Goal: Task Accomplishment & Management: Complete application form

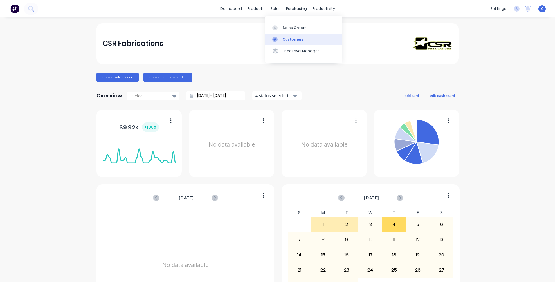
click at [288, 38] on div "Customers" at bounding box center [292, 39] width 21 height 5
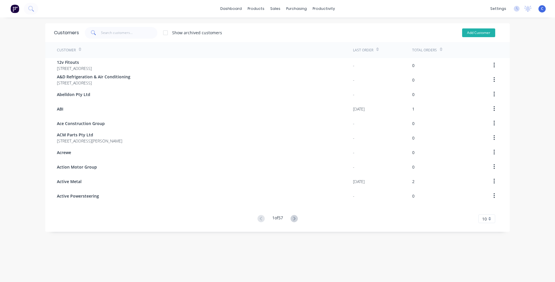
click at [477, 33] on button "Add Customer" at bounding box center [478, 32] width 33 height 9
select select "AU"
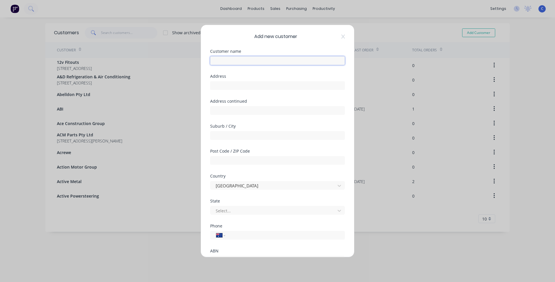
click at [237, 63] on input "text" at bounding box center [277, 60] width 135 height 9
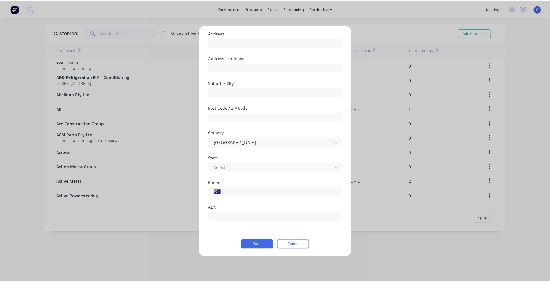
scroll to position [44, 0]
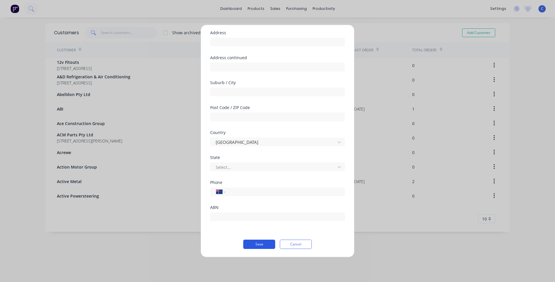
type input "Blackbear BBQ"
click at [256, 242] on button "Save" at bounding box center [259, 244] width 32 height 9
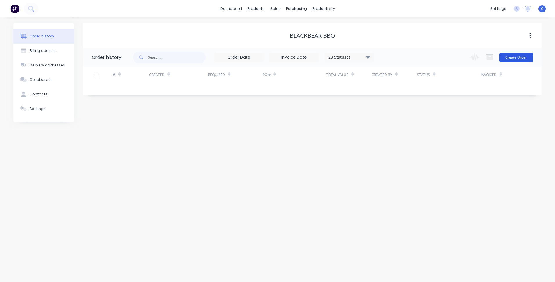
click at [515, 56] on button "Create Order" at bounding box center [516, 57] width 34 height 9
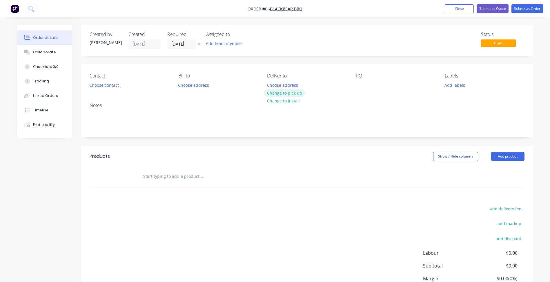
click at [289, 90] on button "Change to pick up" at bounding box center [284, 93] width 41 height 8
click at [360, 84] on div at bounding box center [360, 85] width 9 height 8
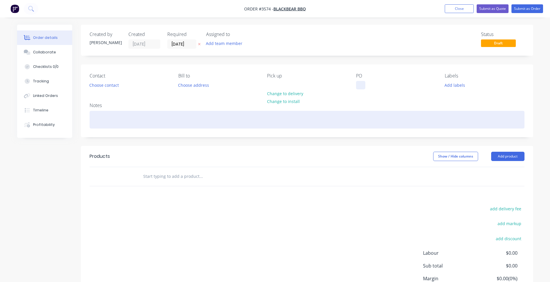
paste div
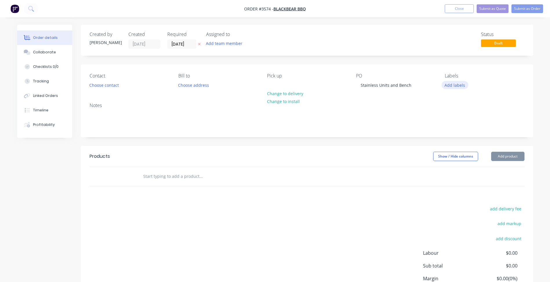
click at [461, 86] on button "Add labels" at bounding box center [455, 85] width 27 height 8
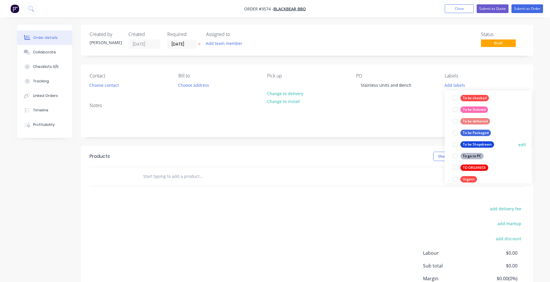
scroll to position [261, 0]
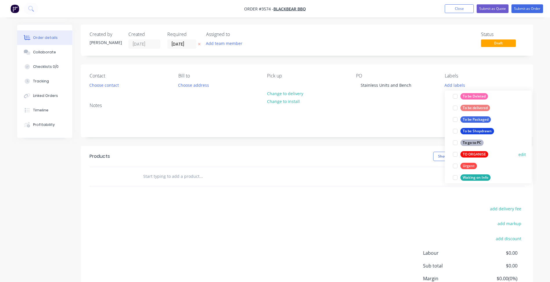
click at [476, 154] on div "TO ORGANISE" at bounding box center [475, 154] width 28 height 6
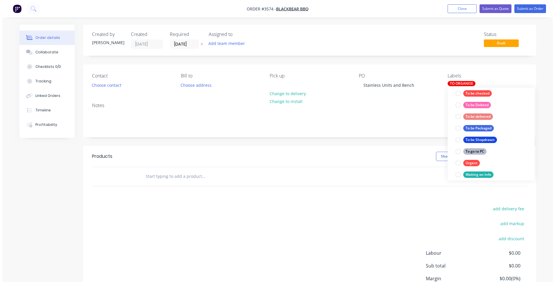
scroll to position [0, 0]
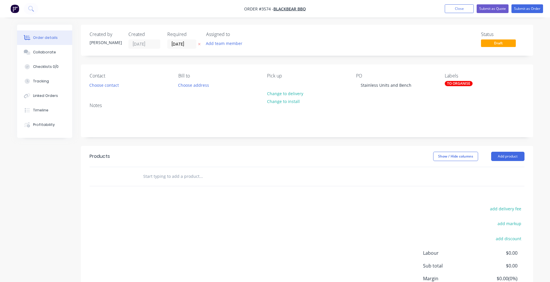
click at [370, 136] on div "Notes" at bounding box center [307, 117] width 452 height 39
click at [504, 157] on button "Add product" at bounding box center [507, 156] width 33 height 9
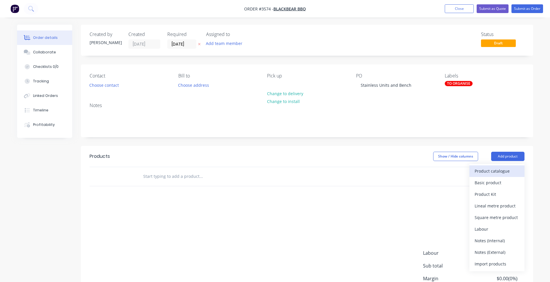
click at [493, 170] on div "Product catalogue" at bounding box center [497, 171] width 45 height 8
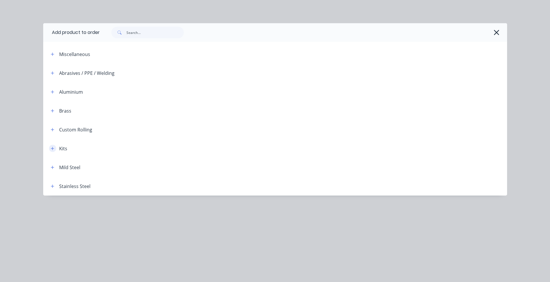
click at [49, 148] on button "button" at bounding box center [52, 148] width 7 height 7
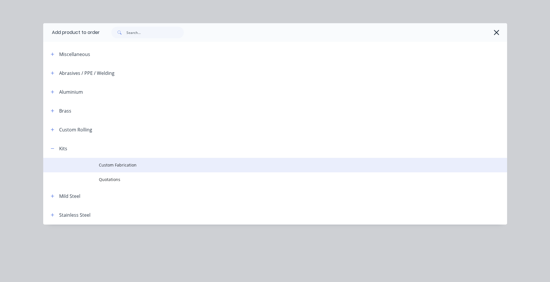
click at [118, 162] on span "Custom Fabrication" at bounding box center [262, 165] width 327 height 6
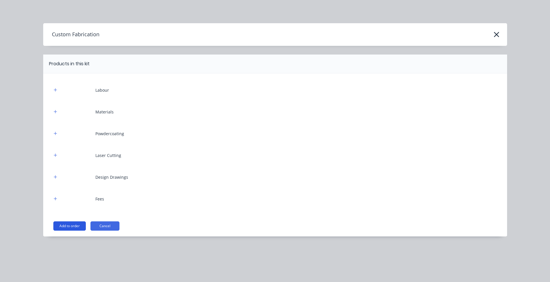
click at [63, 224] on button "Add to order" at bounding box center [69, 225] width 32 height 9
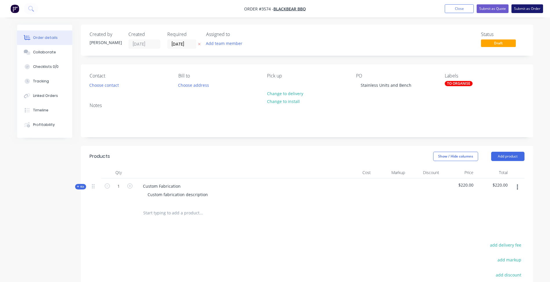
click at [532, 10] on button "Submit as Order" at bounding box center [528, 8] width 32 height 9
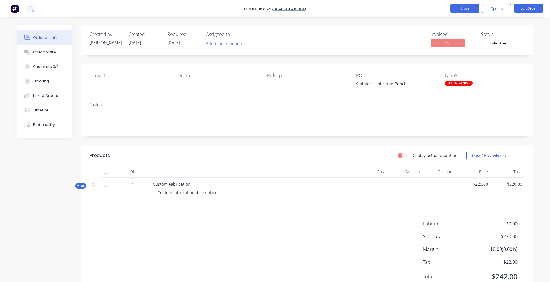
click at [469, 10] on button "Close" at bounding box center [464, 8] width 29 height 9
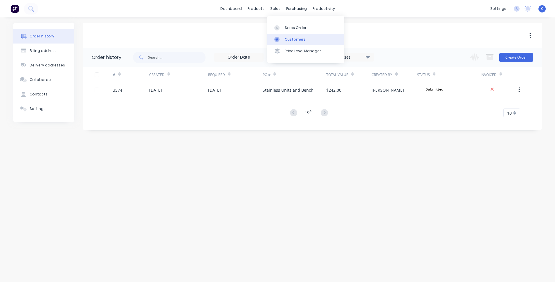
click at [295, 41] on div "Customers" at bounding box center [295, 39] width 21 height 5
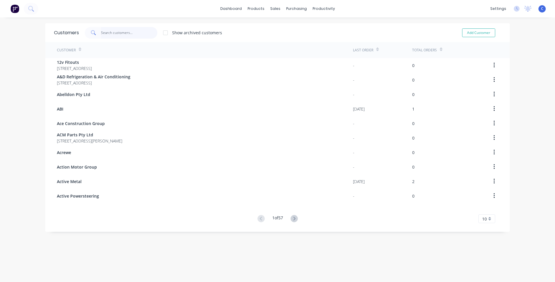
click at [108, 35] on input "text" at bounding box center [129, 33] width 57 height 12
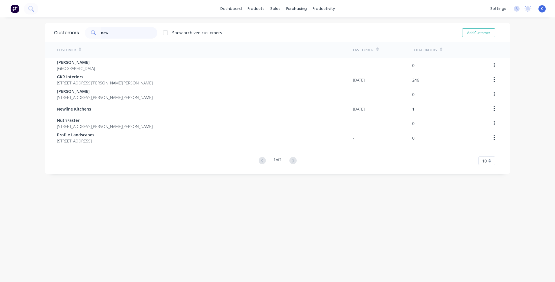
click at [130, 30] on input "new" at bounding box center [129, 33] width 57 height 12
drag, startPoint x: 84, startPoint y: 31, endPoint x: 42, endPoint y: 37, distance: 42.5
click at [45, 37] on div "Customers new Show archived customers Add Customer" at bounding box center [277, 32] width 464 height 19
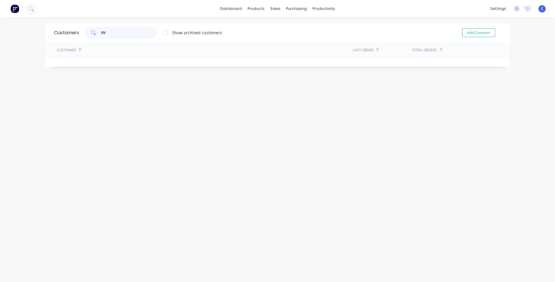
type input "N"
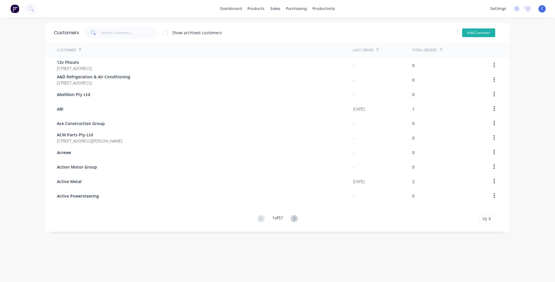
click at [477, 31] on button "Add Customer" at bounding box center [478, 32] width 33 height 9
select select "AU"
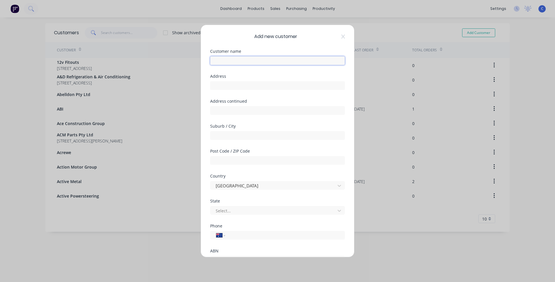
click at [235, 61] on input "text" at bounding box center [277, 60] width 135 height 9
drag, startPoint x: 259, startPoint y: 62, endPoint x: 184, endPoint y: 66, distance: 74.6
click at [184, 66] on div "Add new customer Customer name New Vision Joinery Address Address continued Sub…" at bounding box center [277, 141] width 555 height 282
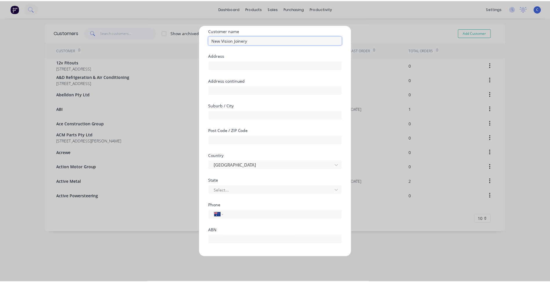
scroll to position [44, 0]
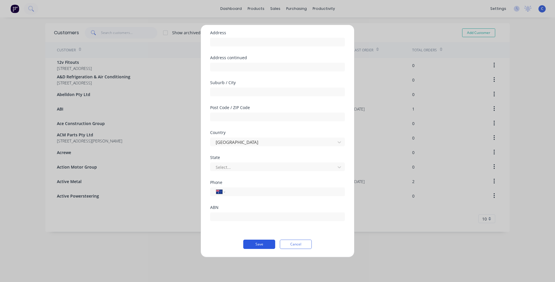
type input "New Vision Joinery"
click at [260, 244] on button "Save" at bounding box center [259, 244] width 32 height 9
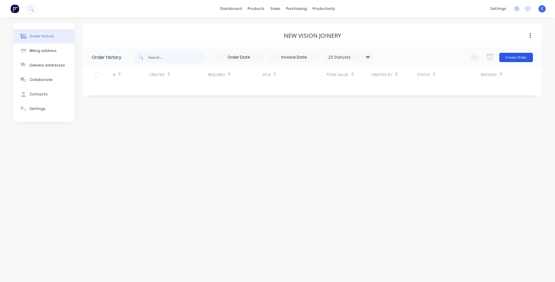
click at [510, 58] on button "Create Order" at bounding box center [516, 57] width 34 height 9
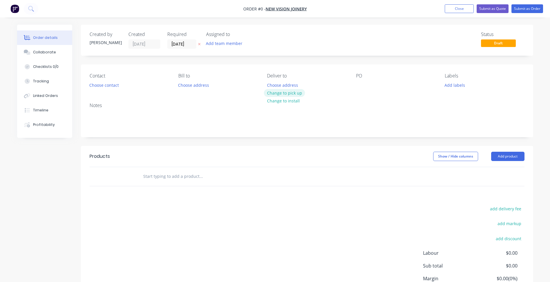
click at [282, 93] on button "Change to pick up" at bounding box center [284, 93] width 41 height 8
click at [362, 84] on div at bounding box center [360, 85] width 9 height 8
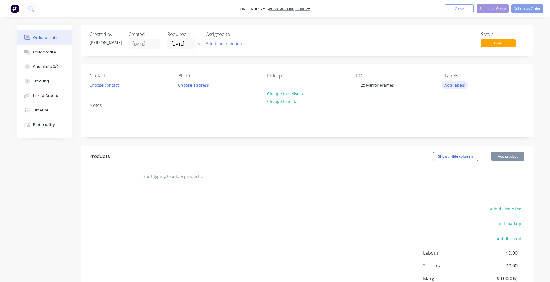
click at [454, 85] on button "Add labels" at bounding box center [455, 85] width 27 height 8
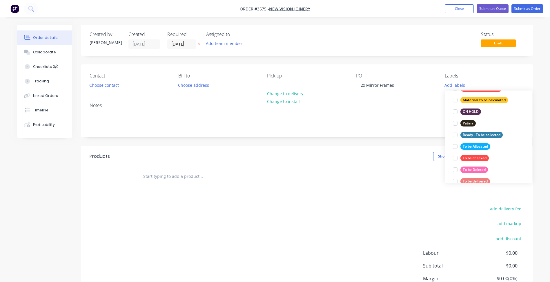
scroll to position [261, 0]
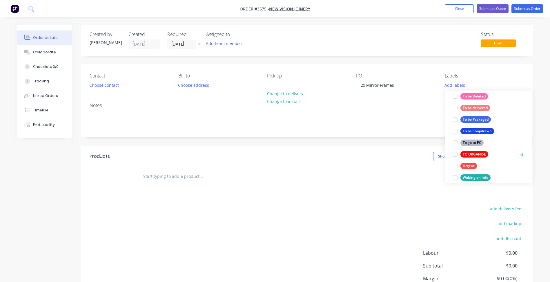
click at [474, 153] on div "TO ORGANISE" at bounding box center [475, 154] width 28 height 6
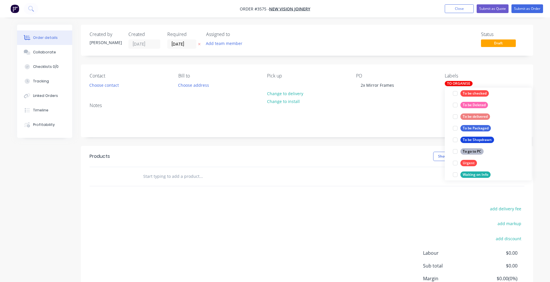
scroll to position [0, 0]
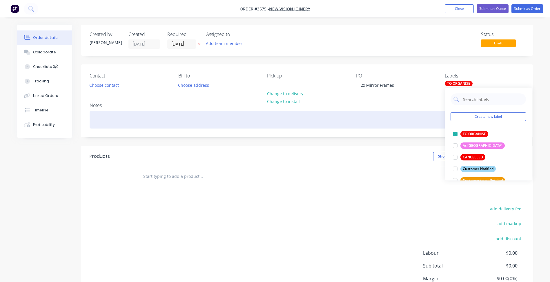
click at [377, 124] on div at bounding box center [307, 120] width 435 height 18
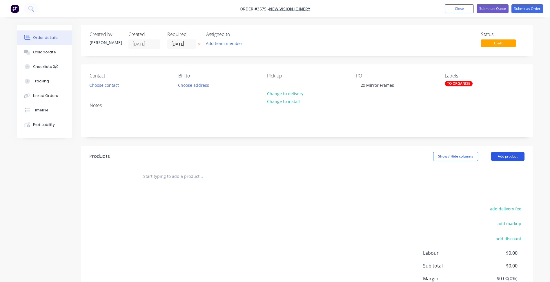
click at [508, 157] on button "Add product" at bounding box center [507, 156] width 33 height 9
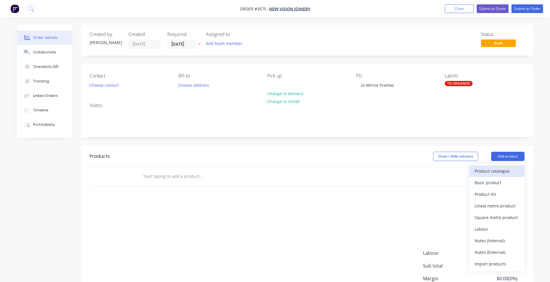
click at [493, 171] on div "Product catalogue" at bounding box center [497, 171] width 45 height 8
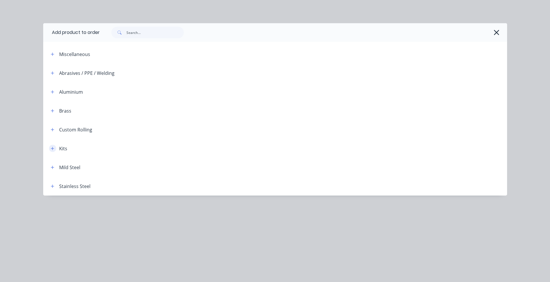
click at [50, 148] on button "button" at bounding box center [52, 148] width 7 height 7
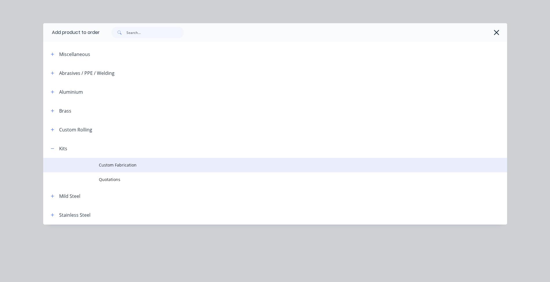
click at [119, 162] on span "Custom Fabrication" at bounding box center [262, 165] width 327 height 6
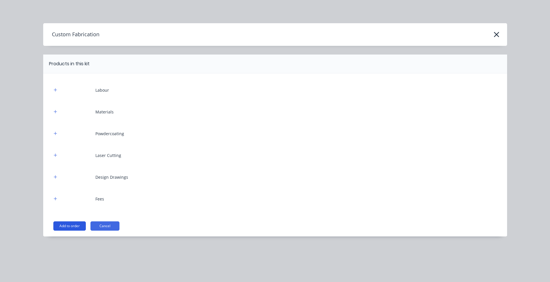
click at [70, 227] on button "Add to order" at bounding box center [69, 225] width 32 height 9
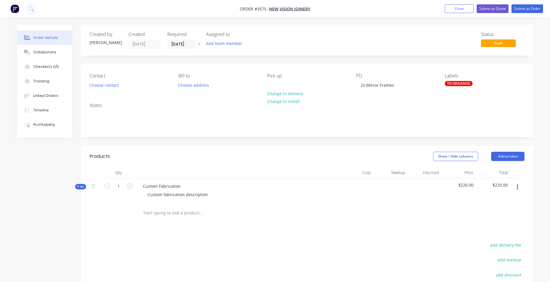
click at [462, 85] on div "TO ORGANISE" at bounding box center [459, 83] width 28 height 5
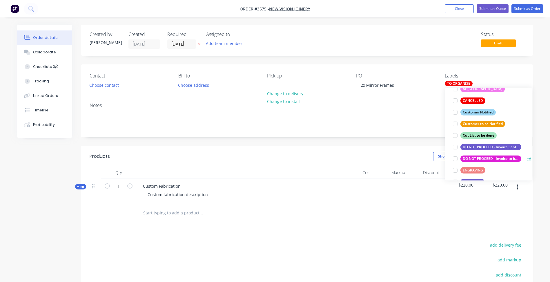
scroll to position [58, 0]
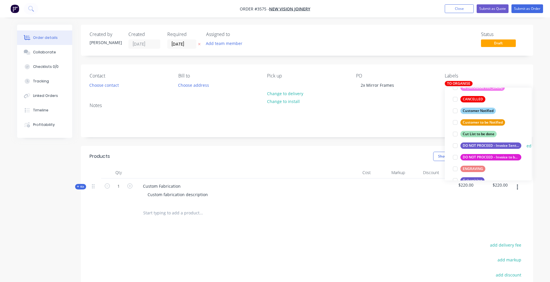
click at [486, 146] on div "DO NOT PROCEED - Invoice Sent Awaiting Payment" at bounding box center [491, 145] width 61 height 6
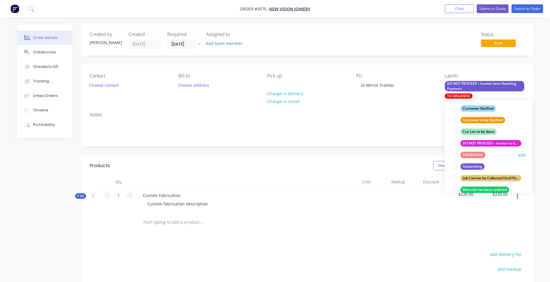
scroll to position [87, 0]
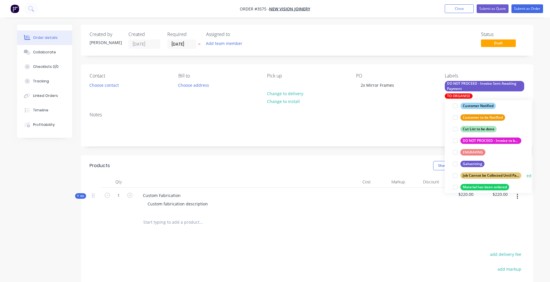
click at [478, 174] on div "Job Cannot be Collected Until Payment is Received" at bounding box center [491, 175] width 61 height 6
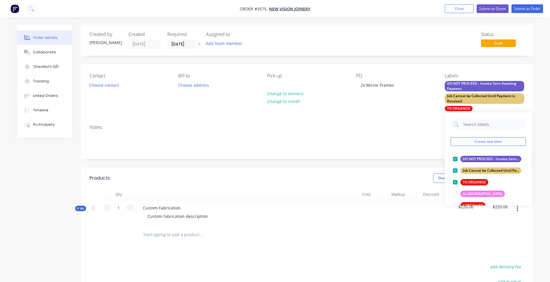
click at [365, 122] on div "Notes" at bounding box center [307, 139] width 452 height 39
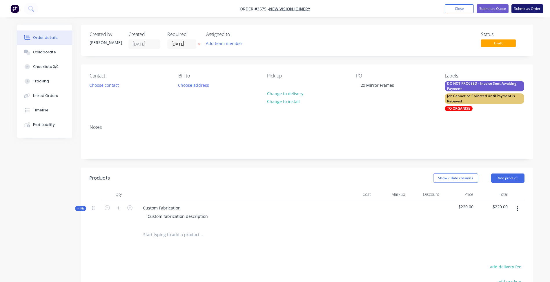
drag, startPoint x: 524, startPoint y: 6, endPoint x: 524, endPoint y: 9, distance: 3.0
click at [524, 9] on button "Submit as Order" at bounding box center [528, 8] width 32 height 9
